Goal: Check status: Check status

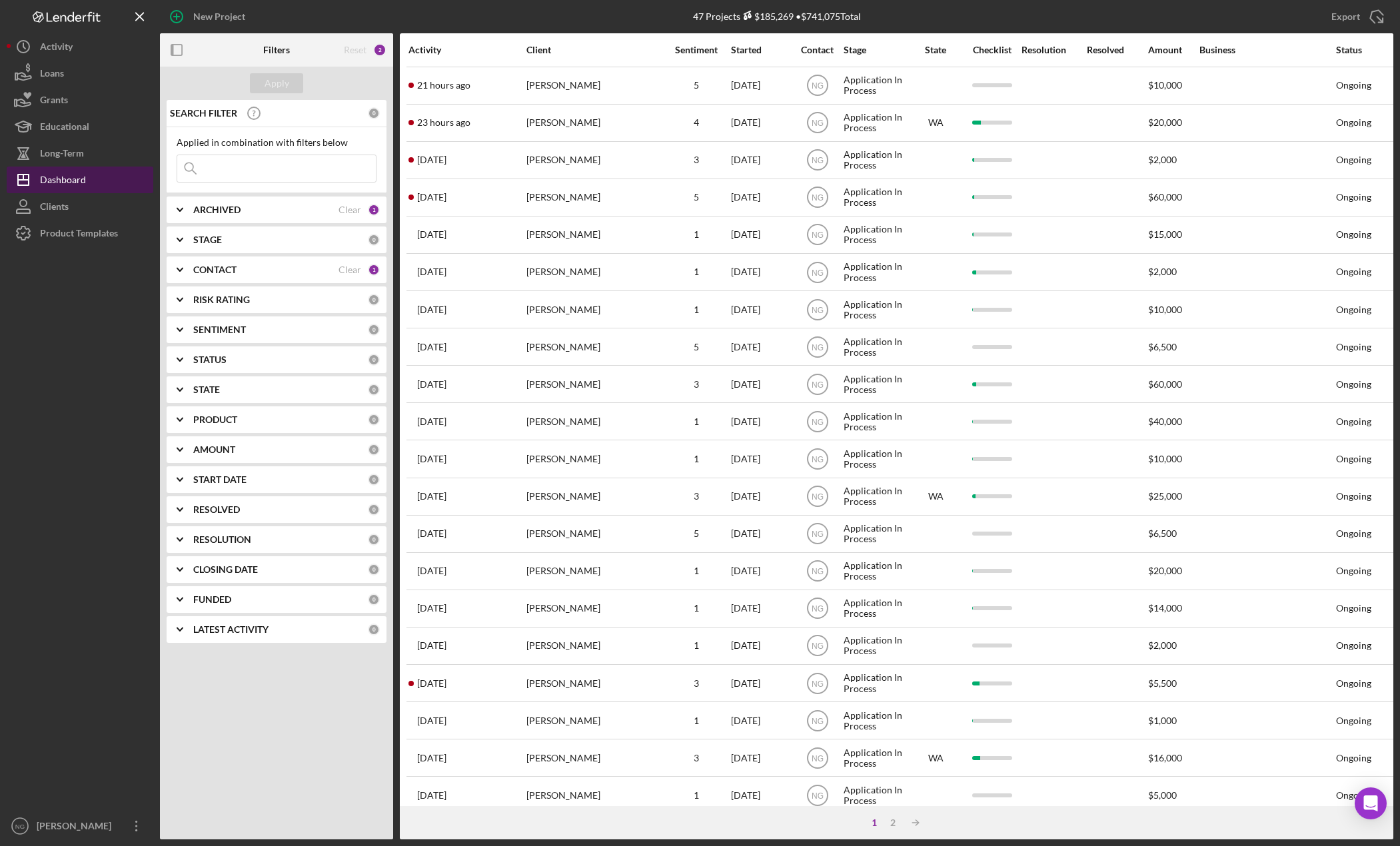
click at [95, 180] on button "Icon/Dashboard Dashboard" at bounding box center [80, 179] width 146 height 26
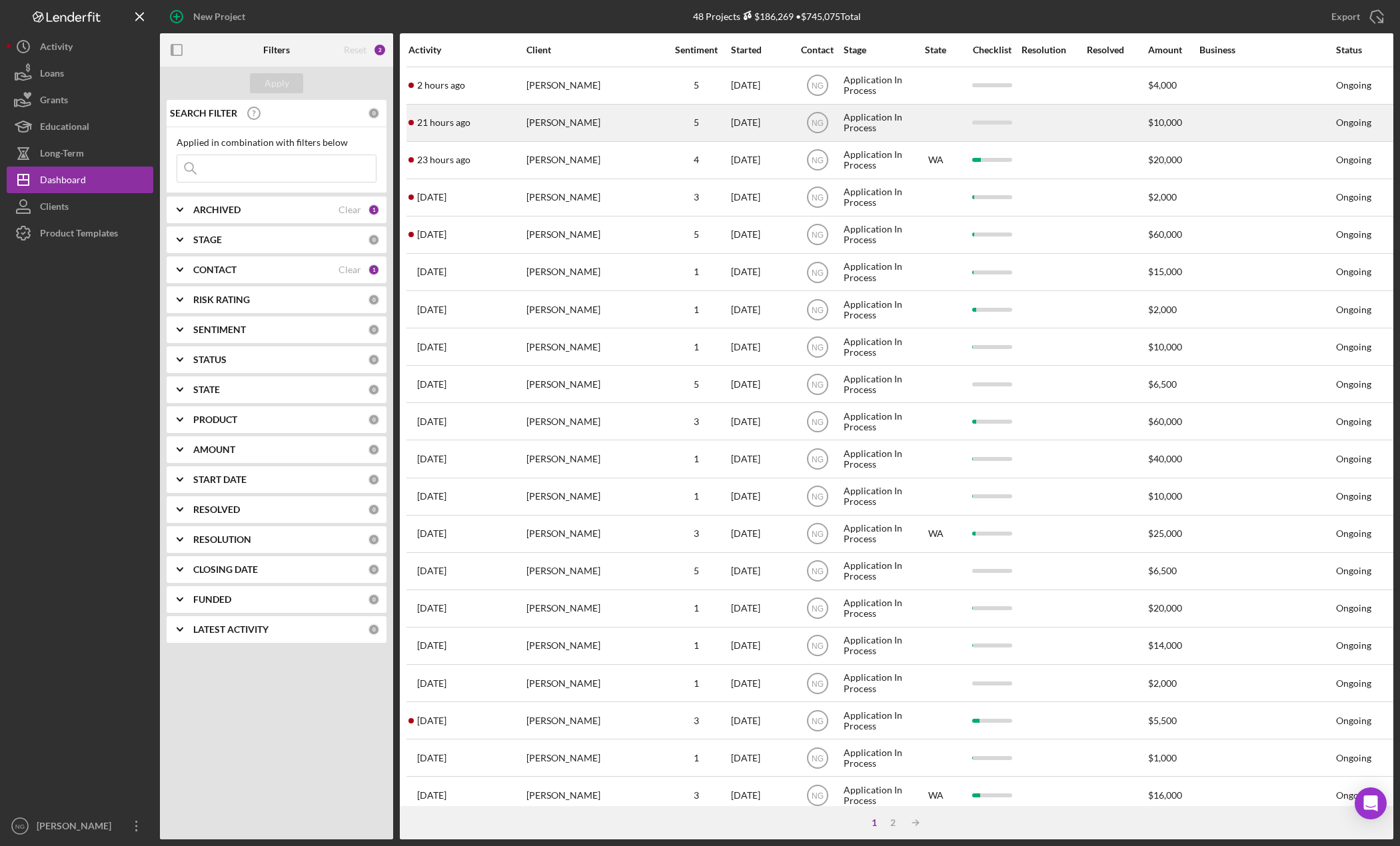
click at [562, 122] on div "[PERSON_NAME]" at bounding box center [593, 122] width 133 height 36
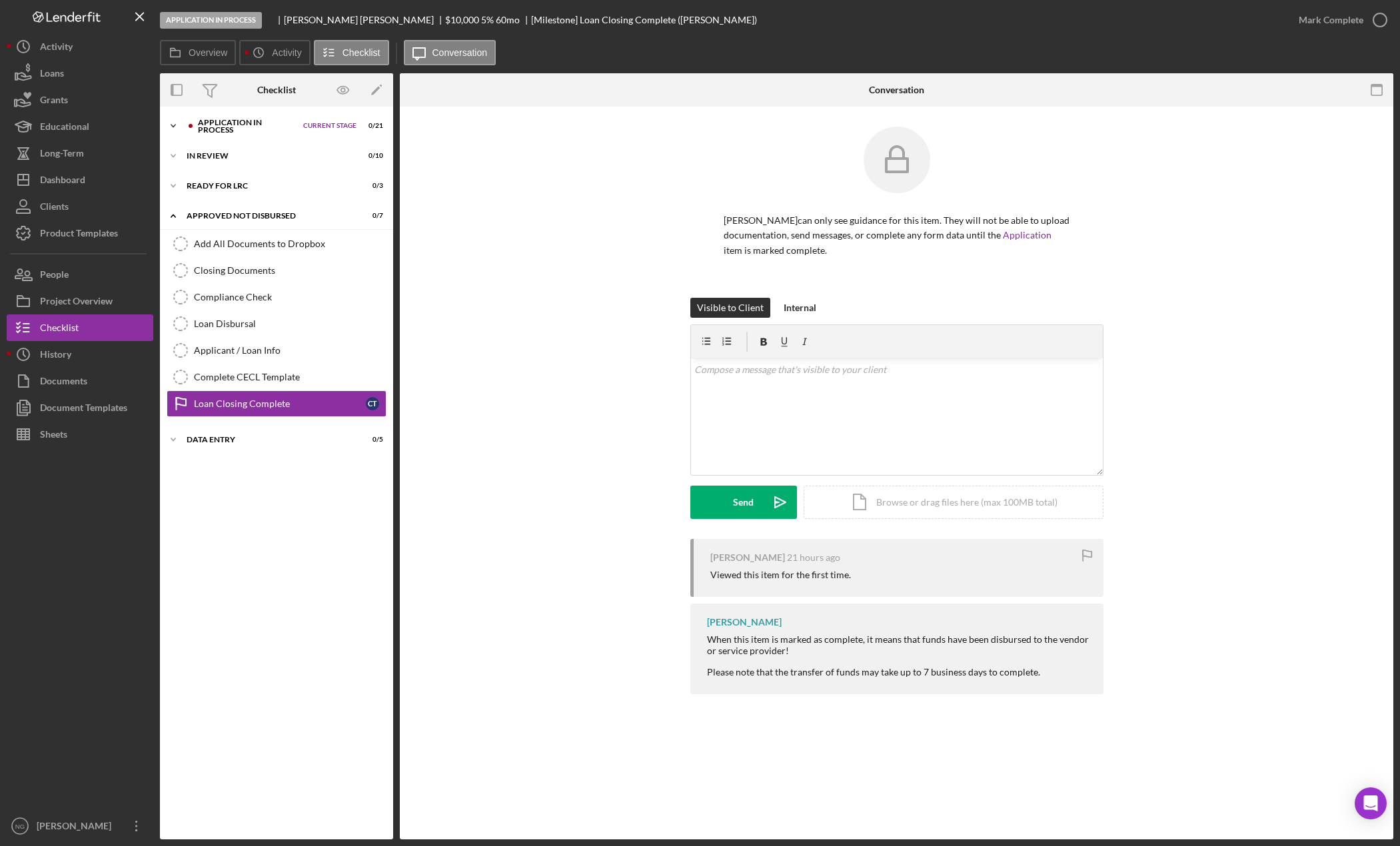
click at [260, 130] on div "Application In Process" at bounding box center [247, 126] width 99 height 16
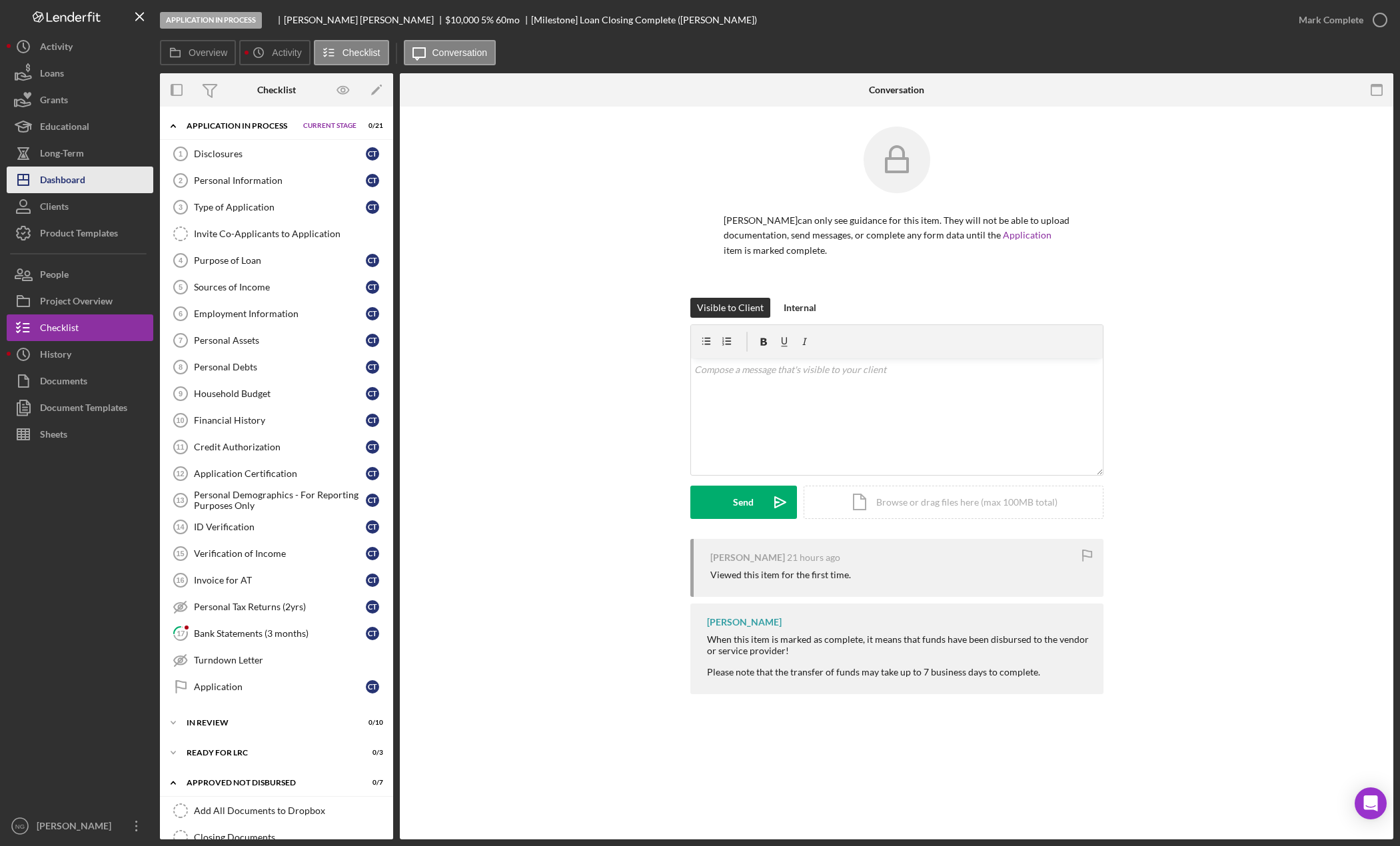
click at [122, 168] on button "Icon/Dashboard Dashboard" at bounding box center [80, 179] width 146 height 26
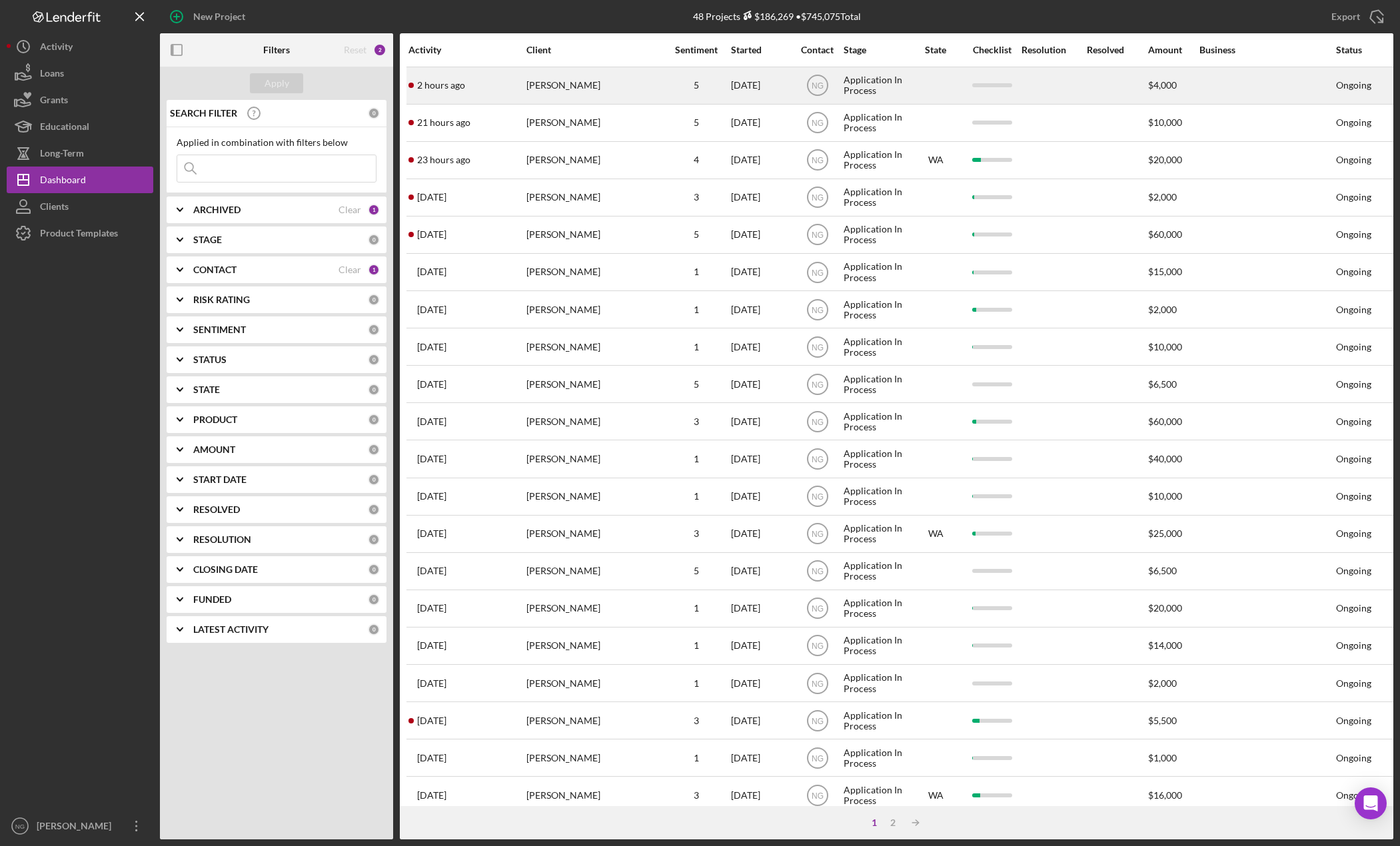
click at [543, 92] on div "[PERSON_NAME]" at bounding box center [593, 85] width 133 height 36
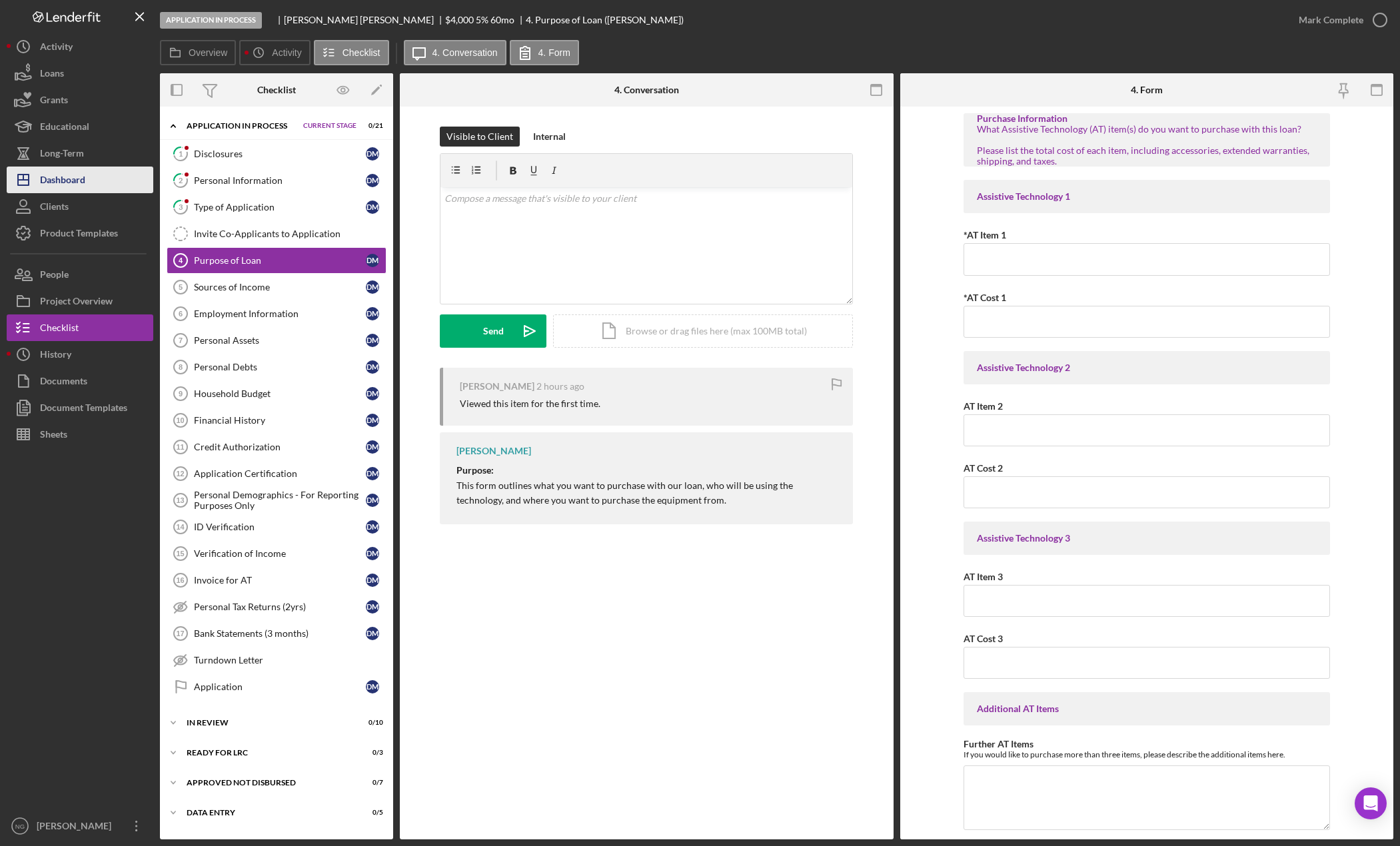
click at [101, 168] on button "Icon/Dashboard Dashboard" at bounding box center [80, 179] width 146 height 26
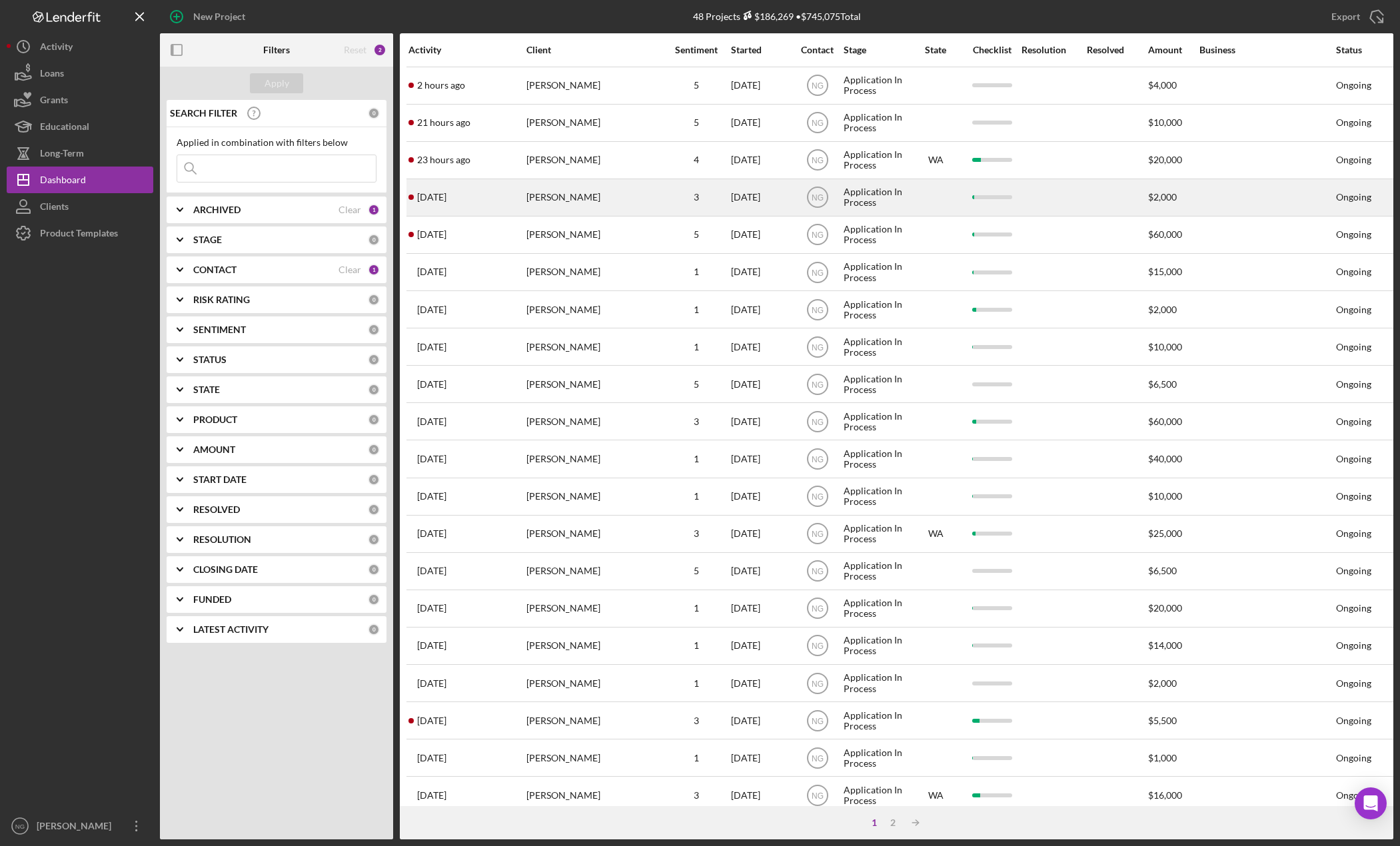
click at [542, 195] on div "[PERSON_NAME]" at bounding box center [593, 197] width 133 height 36
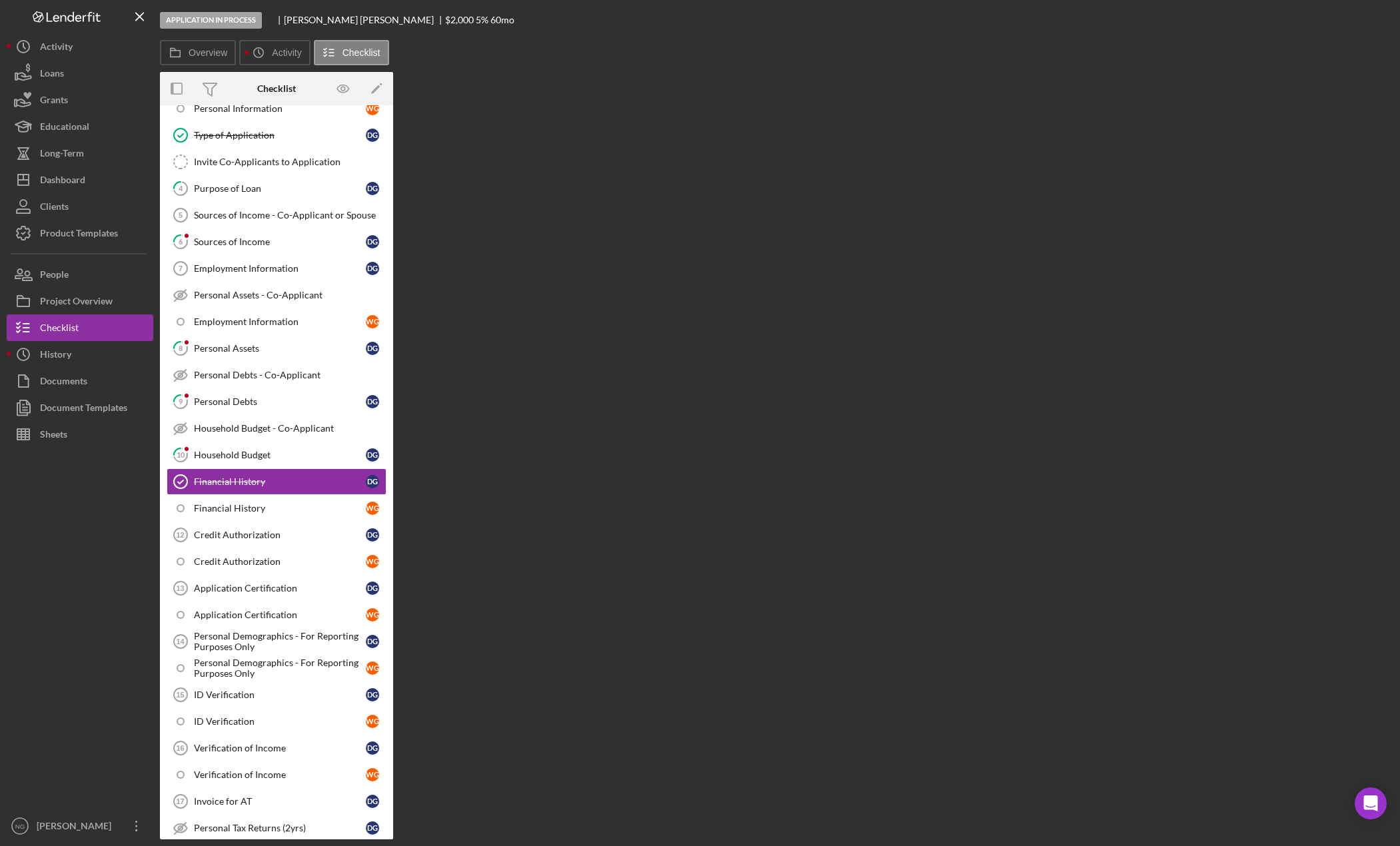
scroll to position [163, 0]
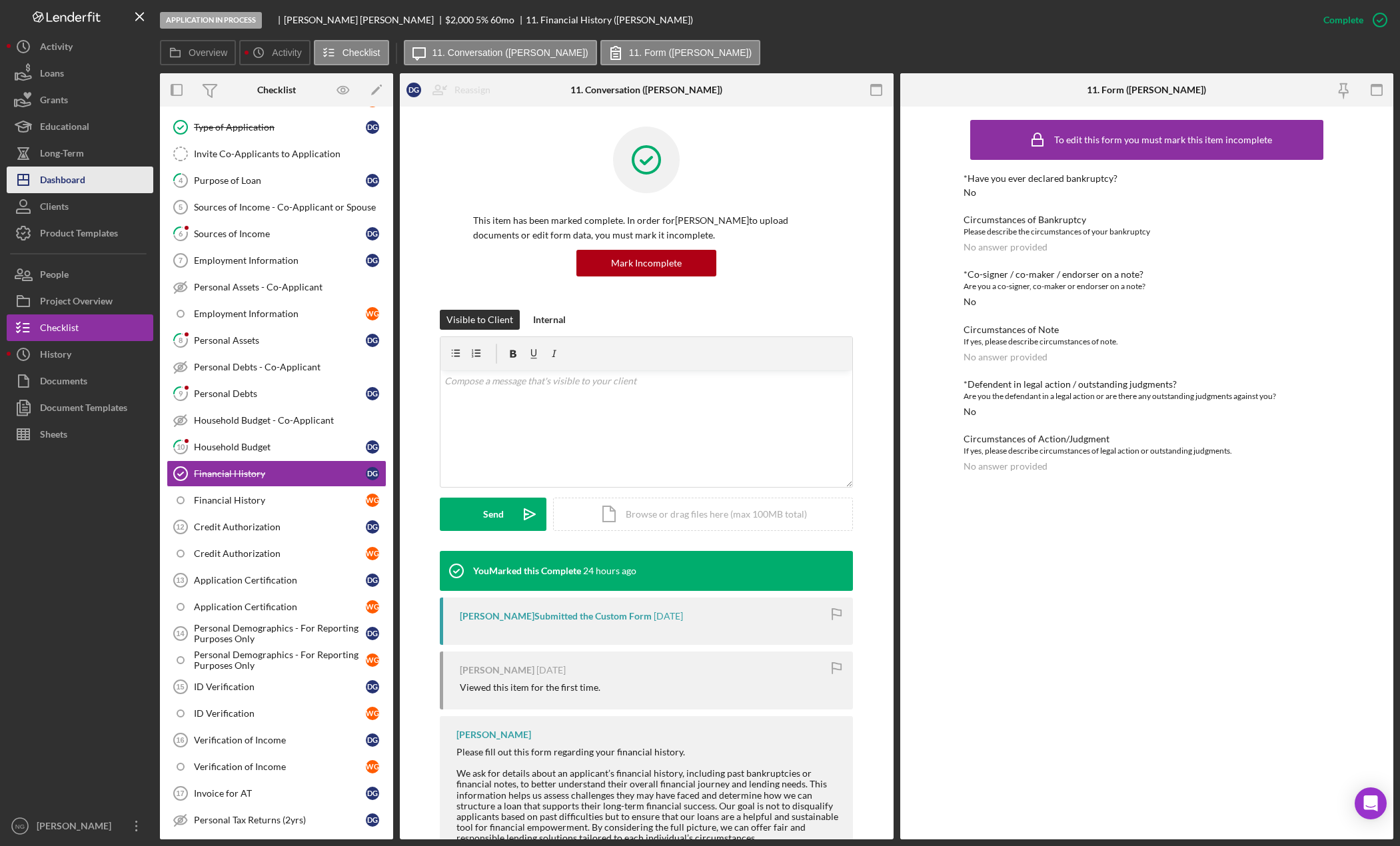
click at [63, 179] on div "Dashboard" at bounding box center [63, 181] width 46 height 30
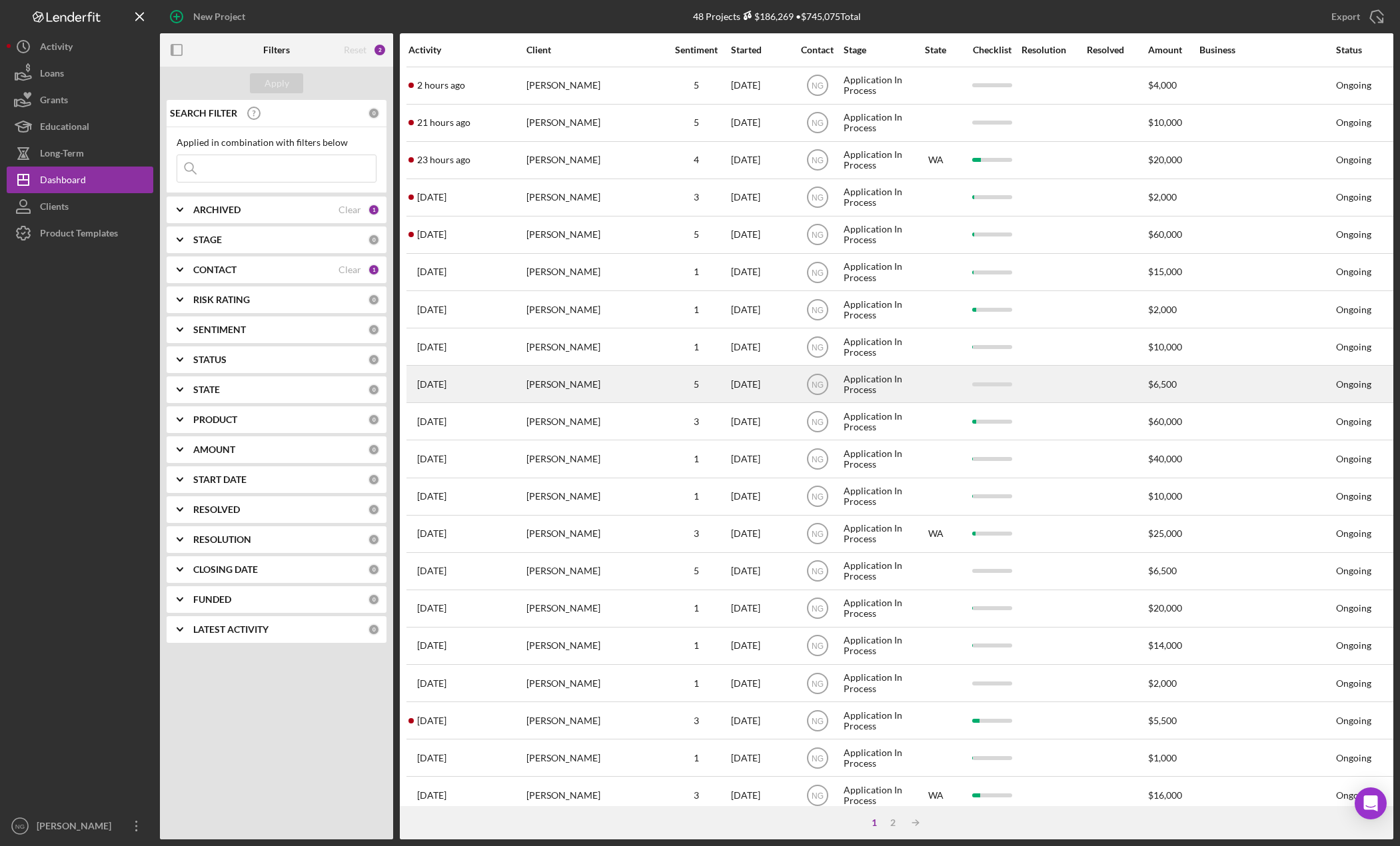
click at [569, 389] on div "[PERSON_NAME]" at bounding box center [593, 384] width 133 height 36
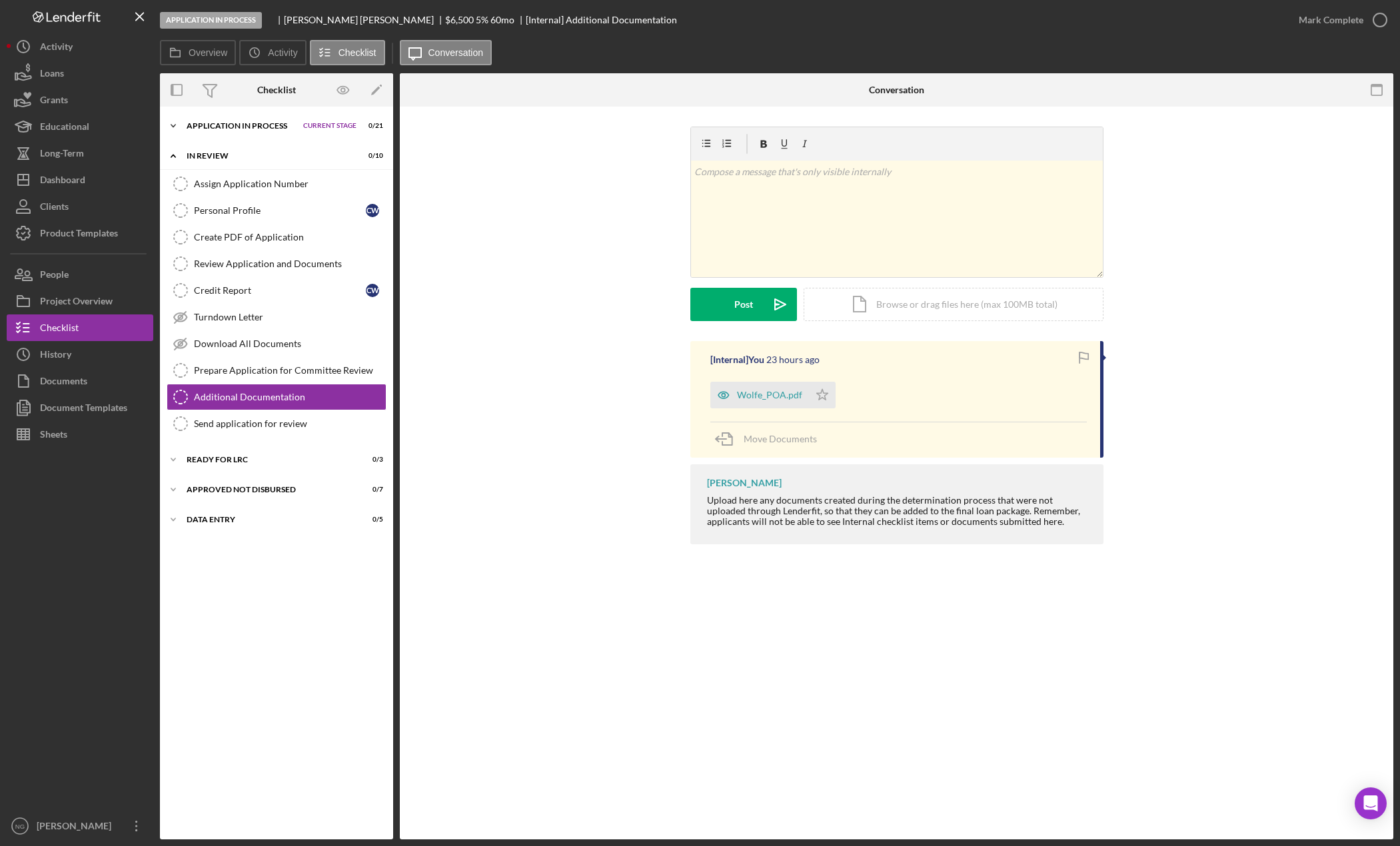
click at [232, 123] on div "Application In Process" at bounding box center [241, 125] width 110 height 8
